Goal: Task Accomplishment & Management: Manage account settings

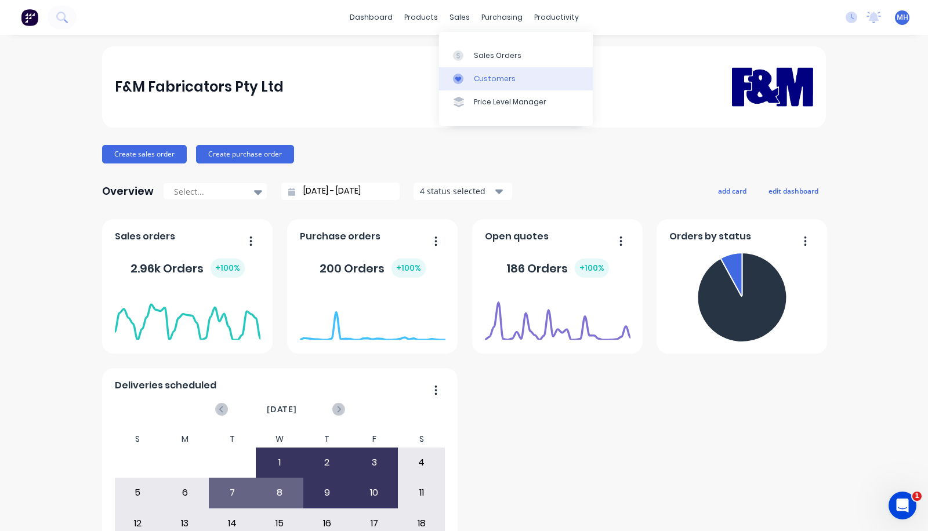
click at [483, 79] on div "Customers" at bounding box center [495, 79] width 42 height 10
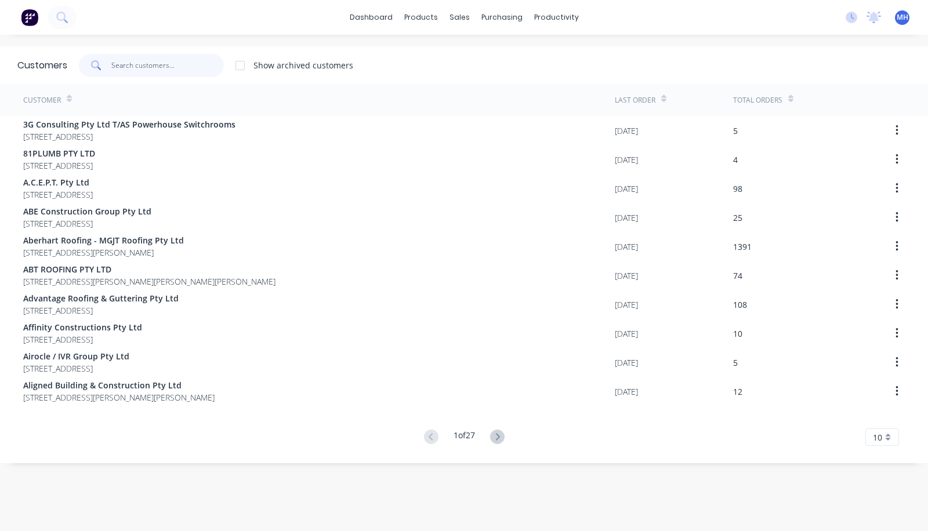
click at [191, 71] on input "text" at bounding box center [167, 65] width 113 height 23
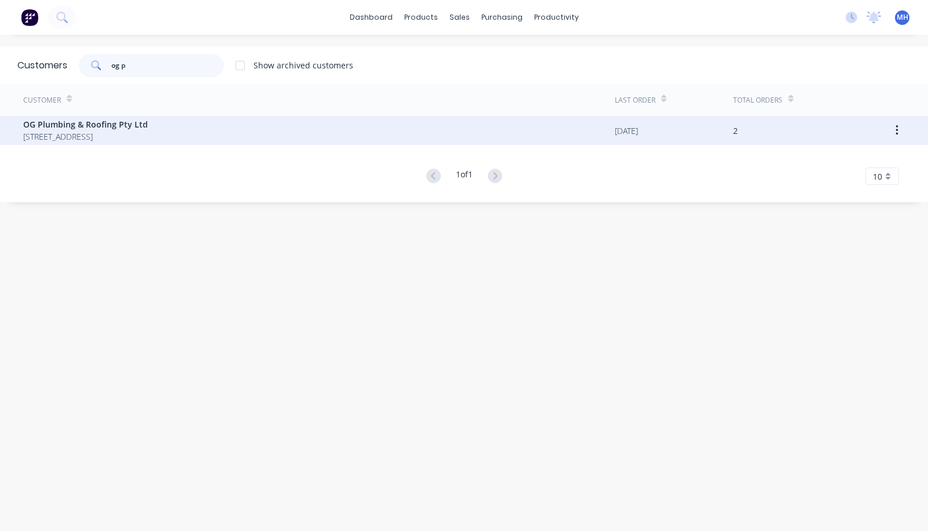
type input "og p"
click at [148, 129] on span "OG Plumbing & Roofing Pty Ltd" at bounding box center [85, 124] width 125 height 12
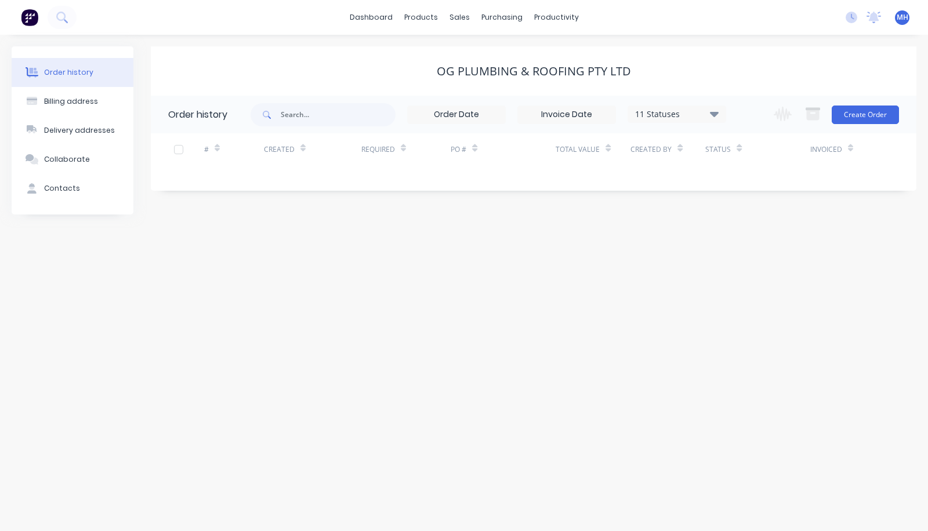
click at [715, 114] on icon at bounding box center [714, 113] width 9 height 5
click at [773, 271] on label at bounding box center [773, 271] width 0 height 0
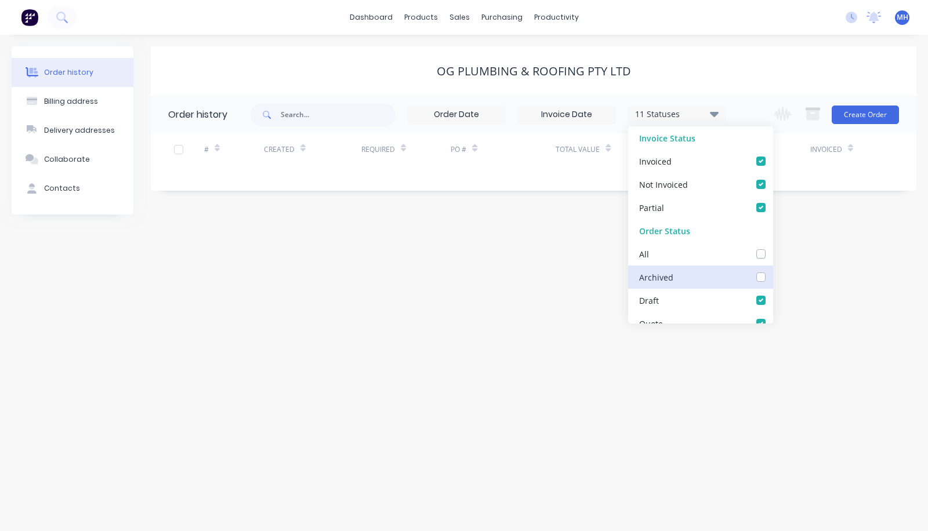
click at [773, 273] on input "checkbox" at bounding box center [777, 276] width 9 height 11
checkbox input "true"
click at [534, 272] on div "Order history Billing address Delivery addresses Collaborate Contacts OG Plumbi…" at bounding box center [464, 283] width 928 height 497
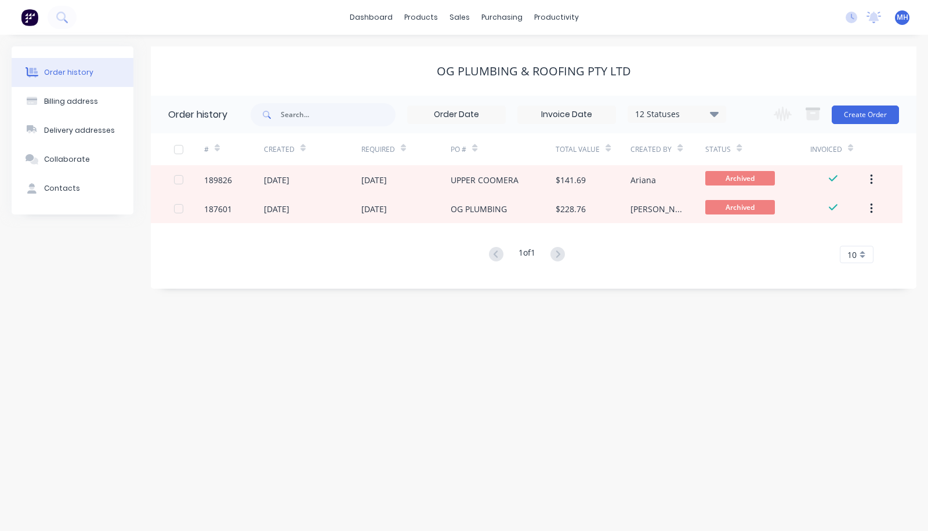
click at [859, 254] on div "10" at bounding box center [857, 254] width 34 height 17
click at [855, 393] on div "35" at bounding box center [857, 399] width 32 height 20
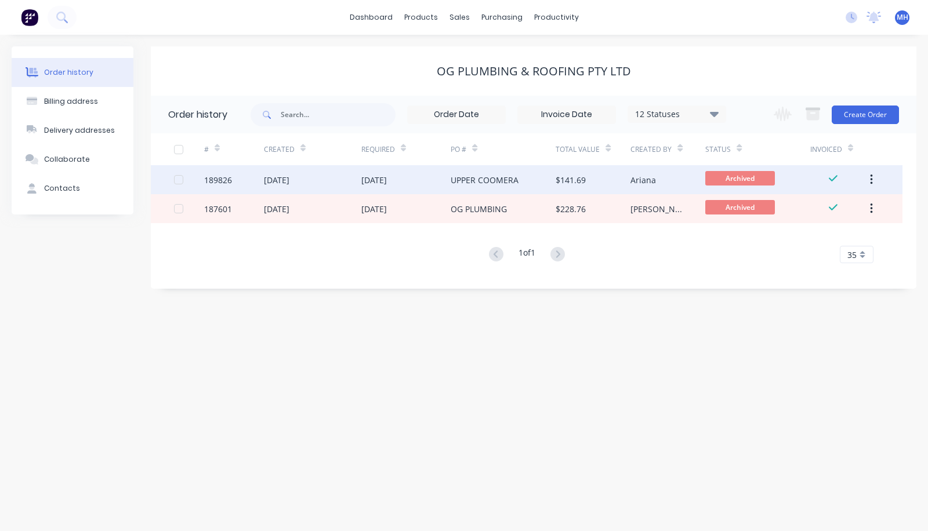
click at [519, 182] on div "UPPER COOMERA" at bounding box center [503, 179] width 105 height 29
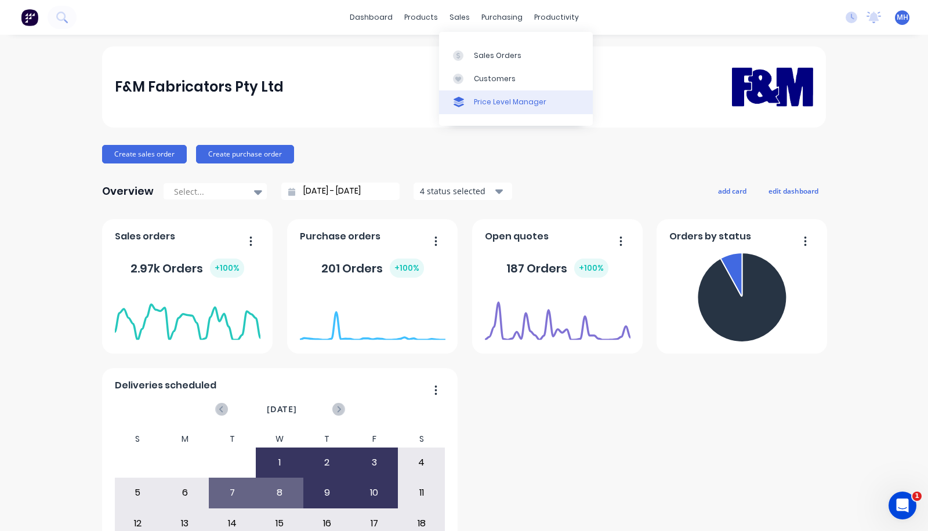
click at [473, 94] on link "Price Level Manager" at bounding box center [516, 102] width 154 height 23
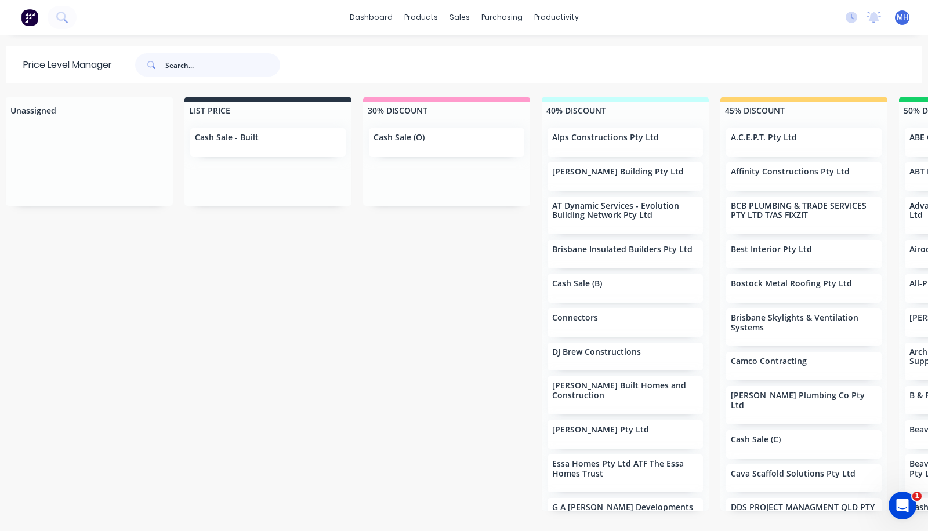
click at [202, 64] on input "text" at bounding box center [222, 64] width 115 height 23
type input "powerhouse"
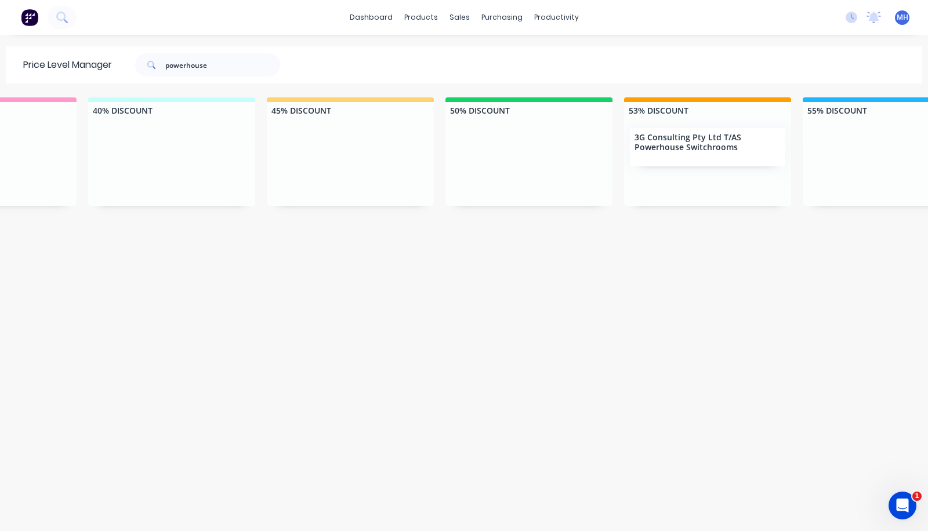
scroll to position [0, 468]
